Goal: Information Seeking & Learning: Learn about a topic

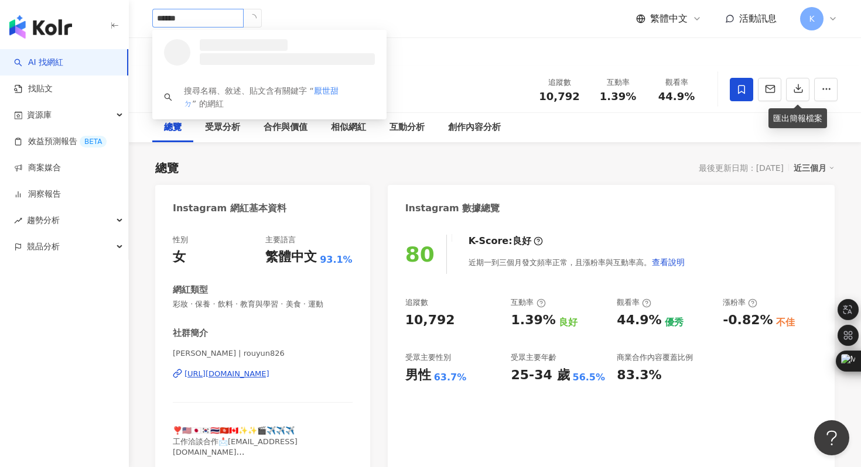
type input "****"
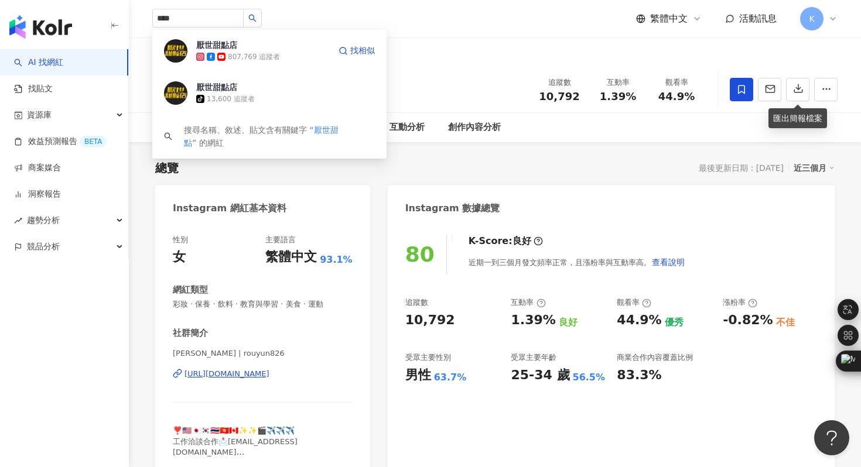
click at [175, 52] on img at bounding box center [175, 50] width 23 height 23
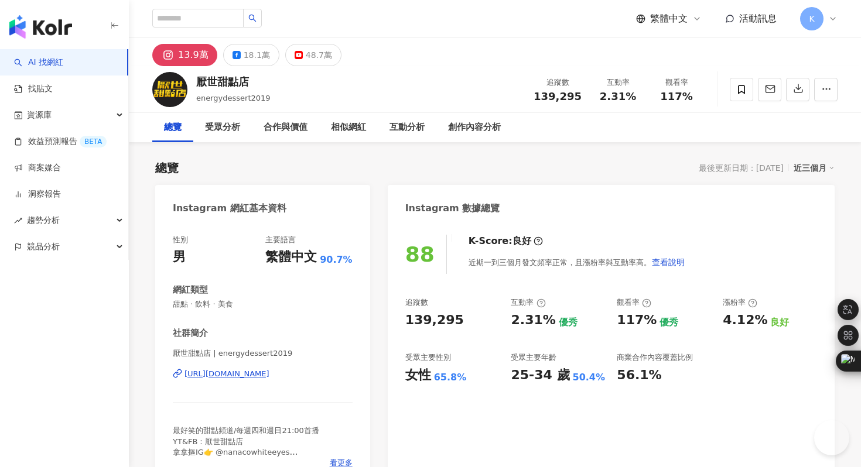
click at [269, 377] on div "[URL][DOMAIN_NAME]" at bounding box center [226, 374] width 85 height 11
